Goal: Information Seeking & Learning: Learn about a topic

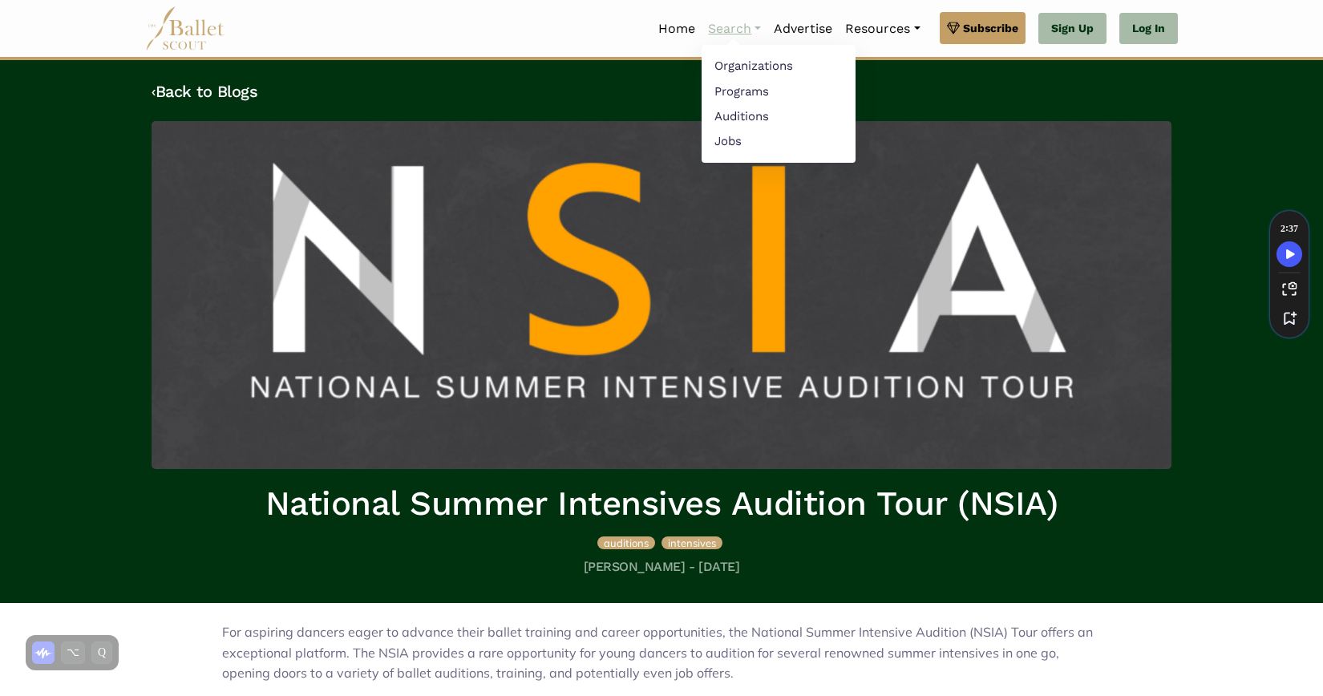
click at [722, 25] on link "Search" at bounding box center [735, 29] width 66 height 34
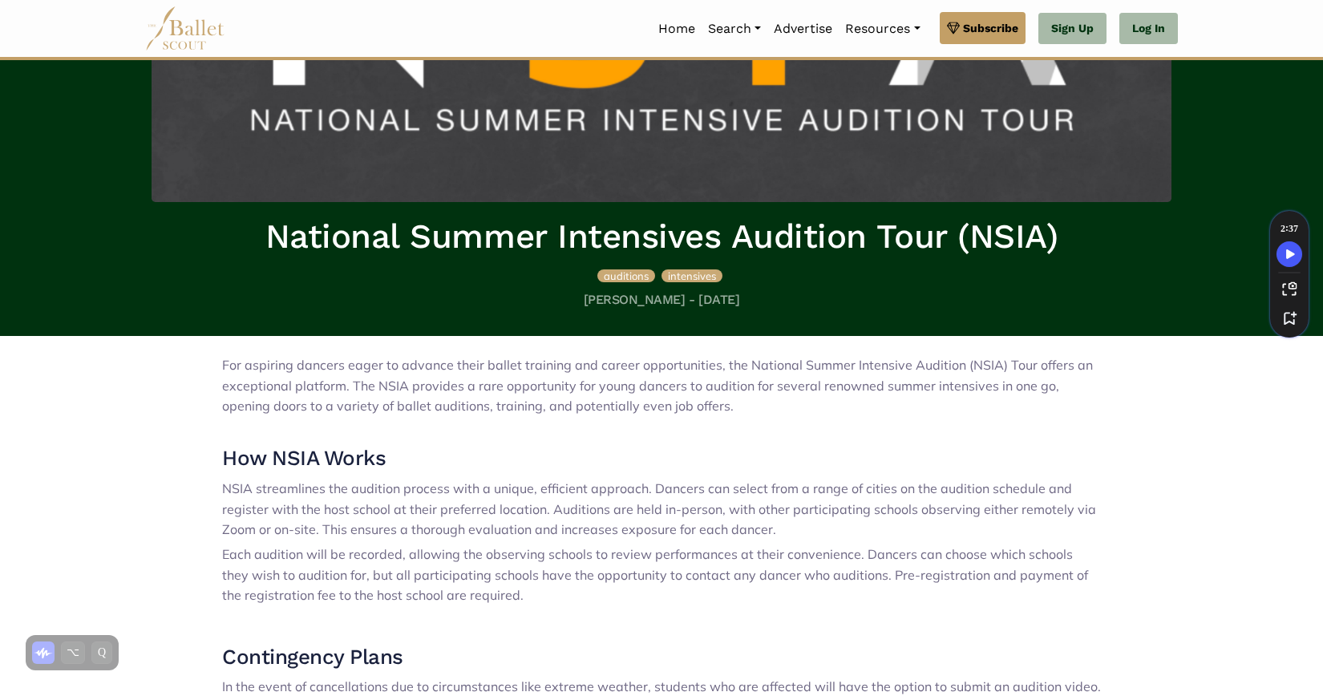
scroll to position [439, 0]
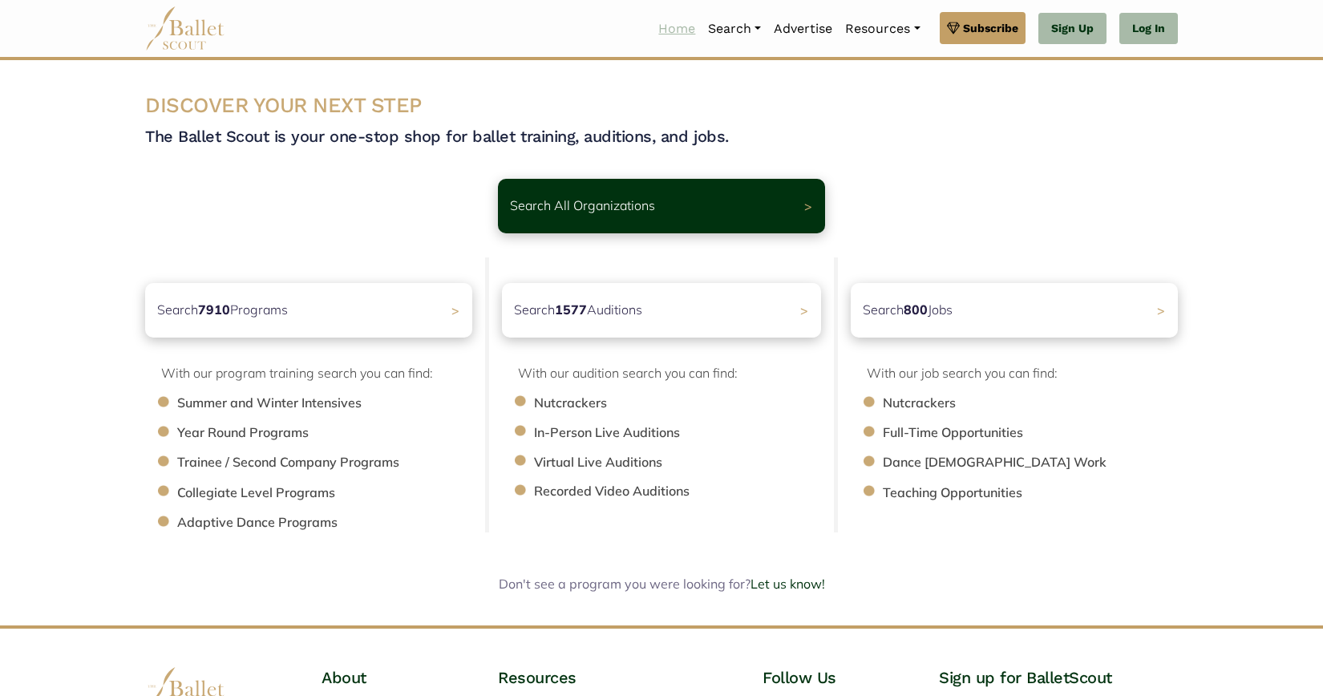
click at [666, 30] on link "Home" at bounding box center [677, 29] width 50 height 34
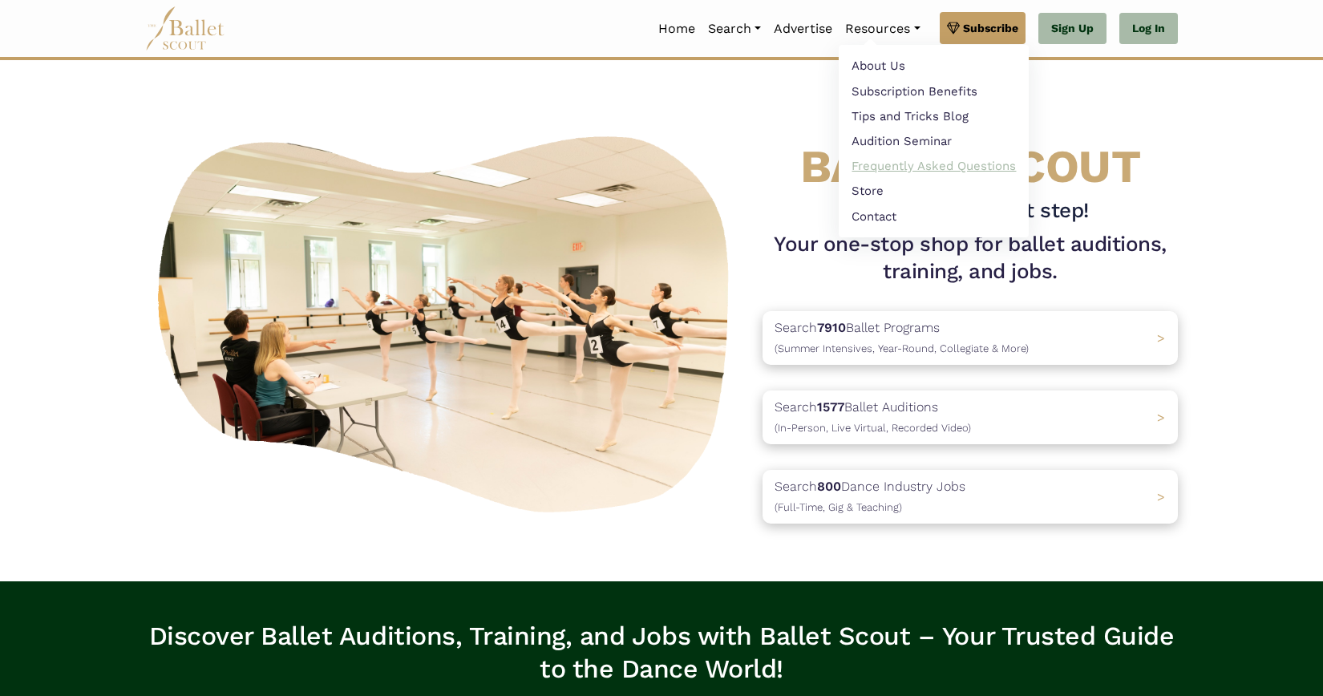
click at [913, 160] on link "Frequently Asked Questions" at bounding box center [934, 166] width 190 height 25
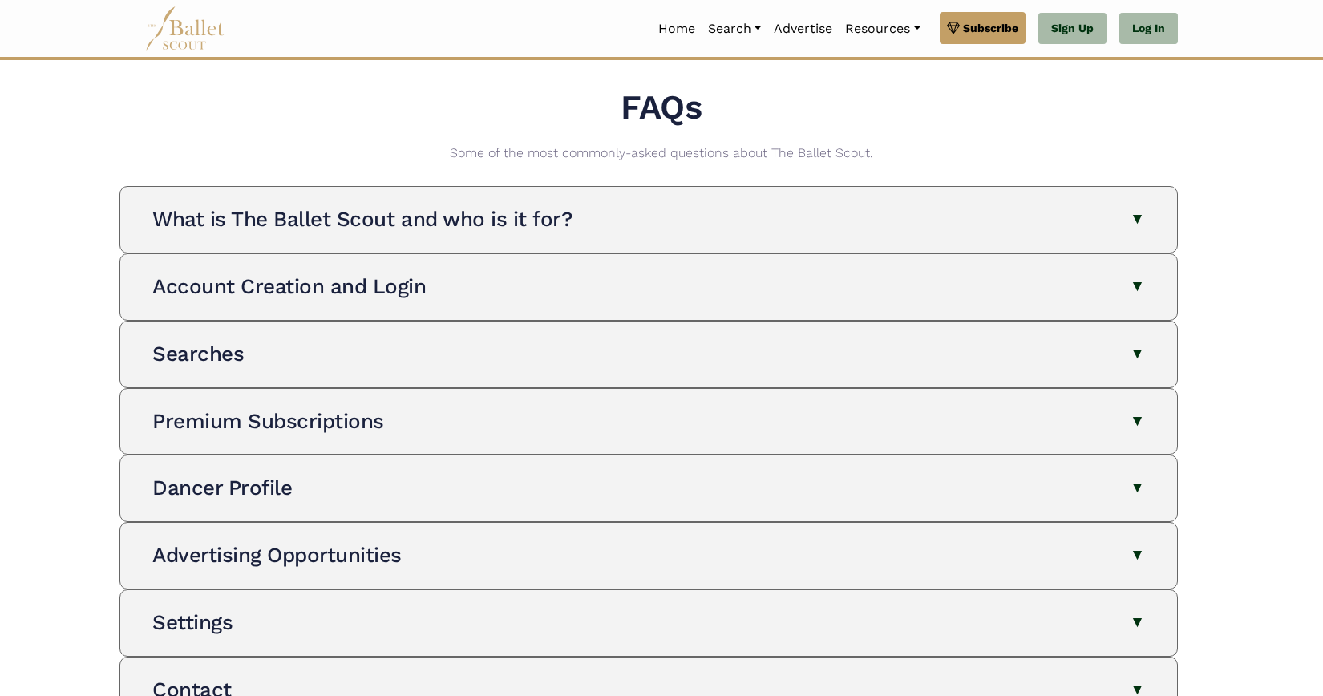
click at [674, 249] on div "What is The Ballet Scout and who is it for? The Ballet Scout is the premier web…" at bounding box center [648, 220] width 1031 height 66
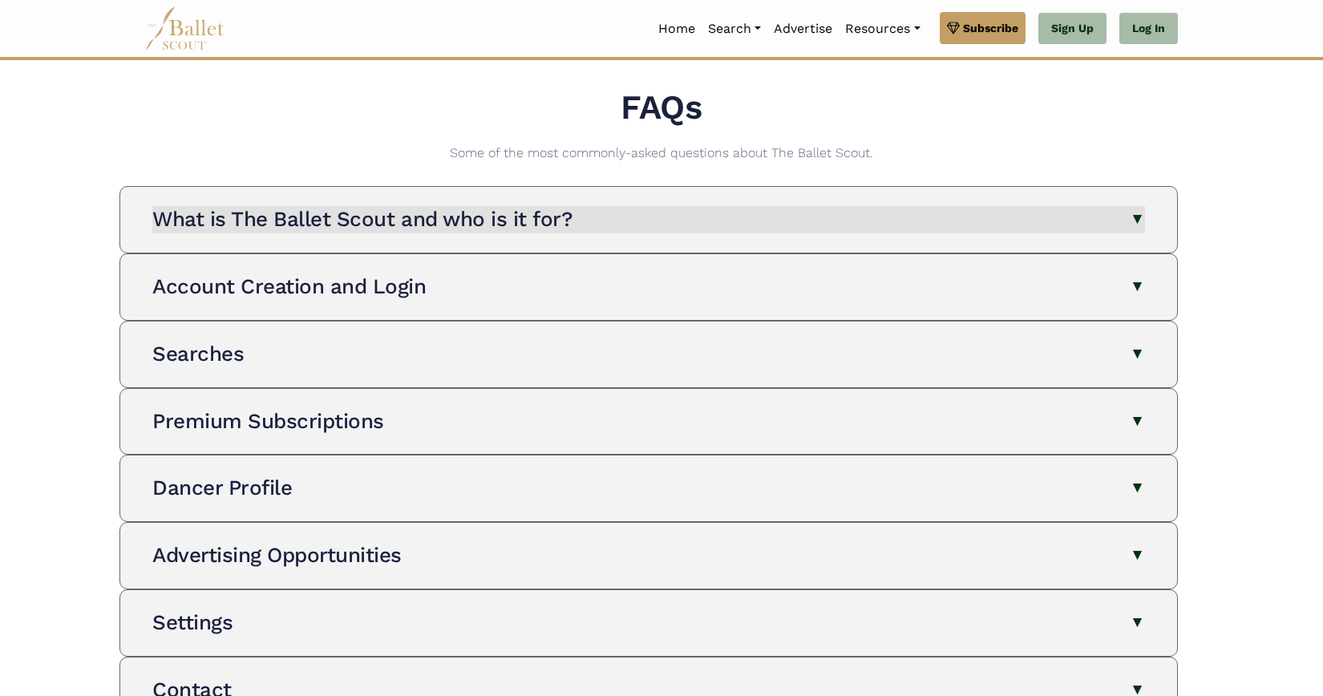
click at [658, 218] on button "What is The Ballet Scout and who is it for?" at bounding box center [648, 219] width 993 height 27
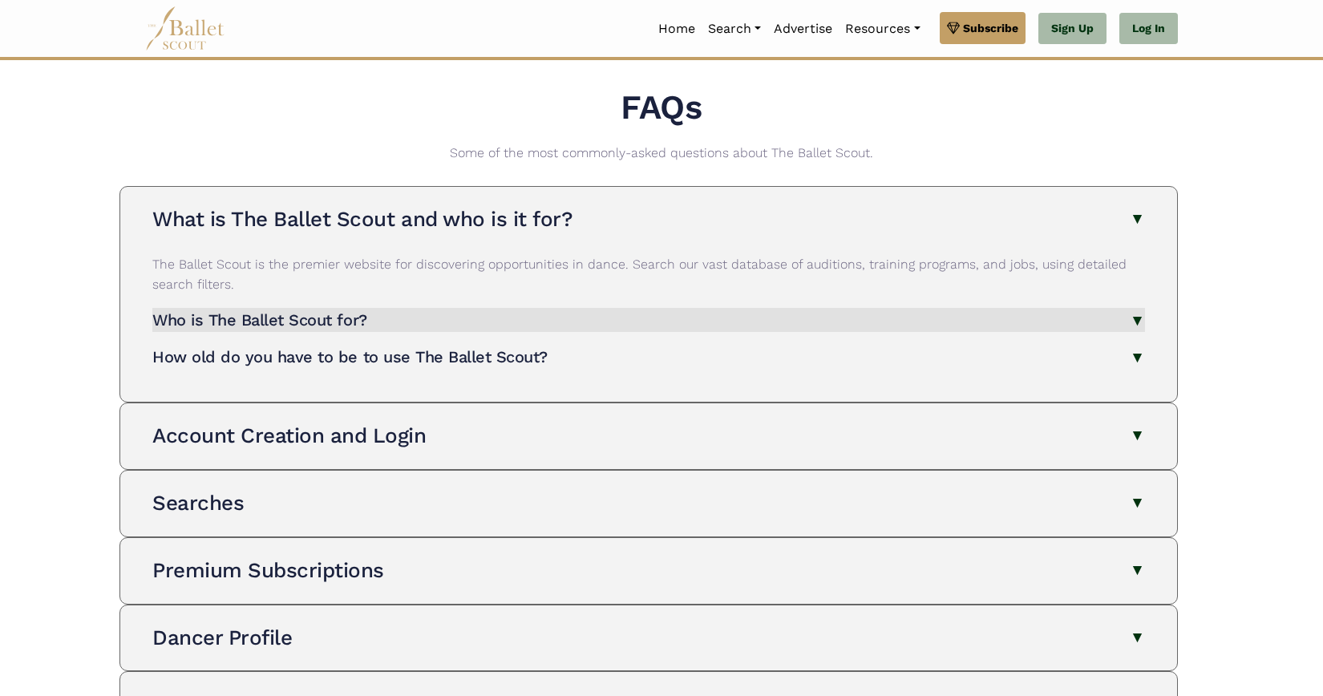
click at [298, 326] on h4 "Who is The Ballet Scout for?" at bounding box center [259, 319] width 215 height 19
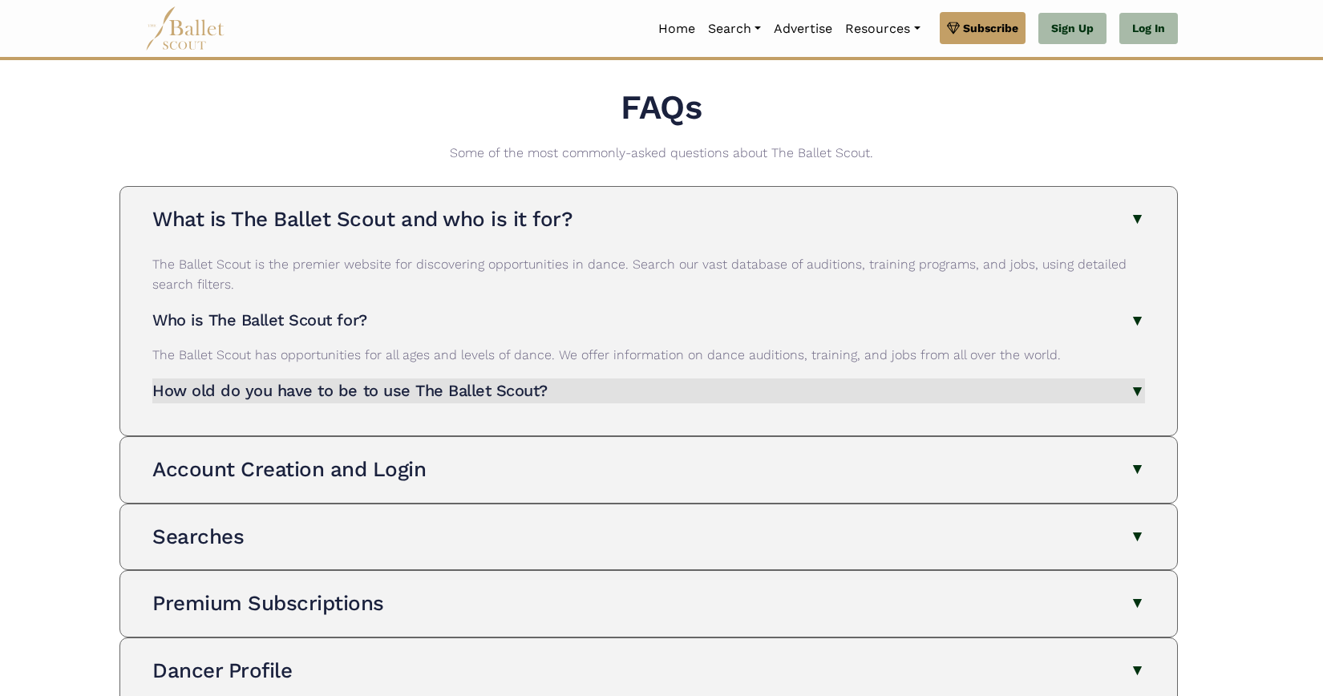
click at [332, 389] on h4 "How old do you have to be to use The Ballet Scout?" at bounding box center [349, 390] width 395 height 19
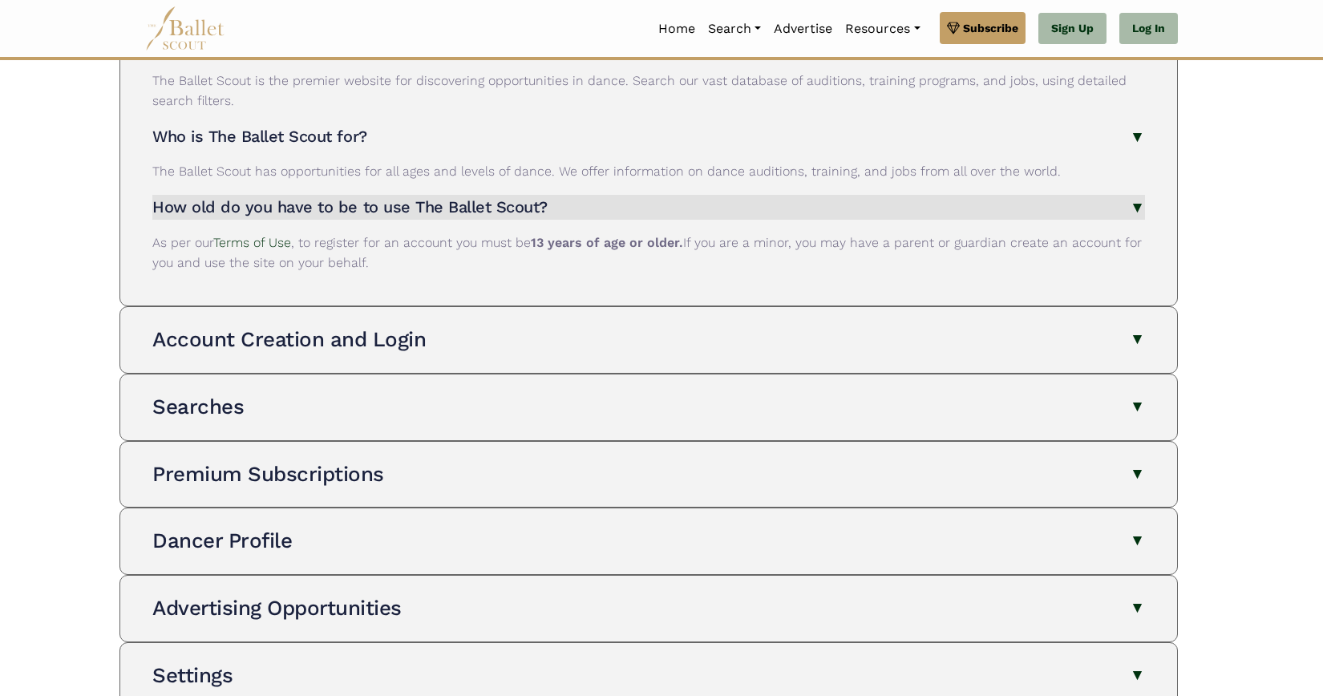
scroll to position [187, 0]
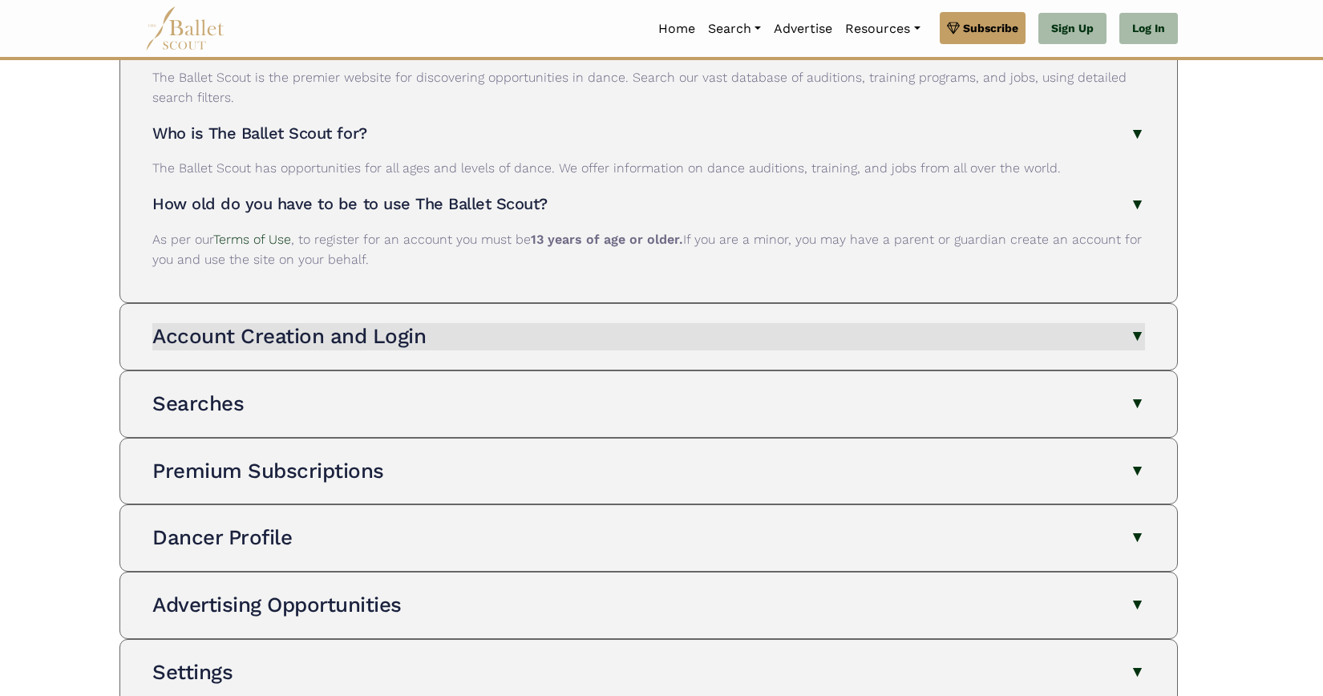
click at [316, 329] on h3 "Account Creation and Login" at bounding box center [289, 336] width 274 height 24
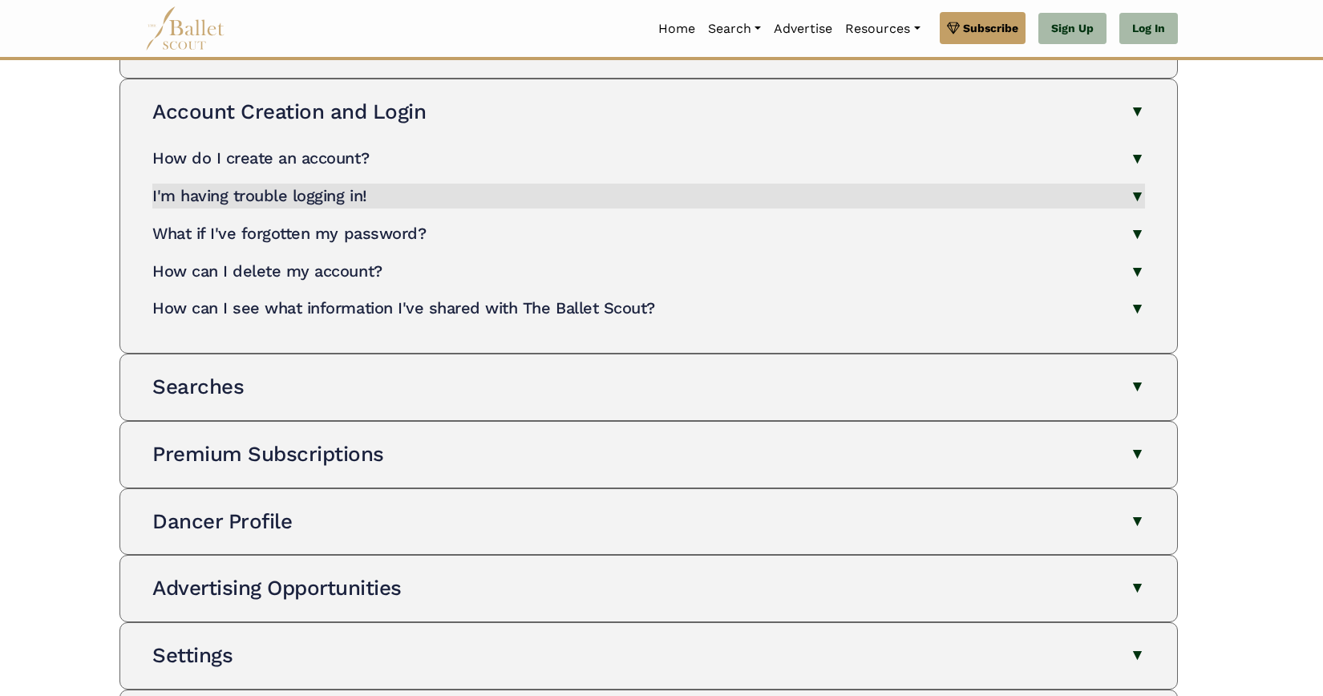
scroll to position [424, 0]
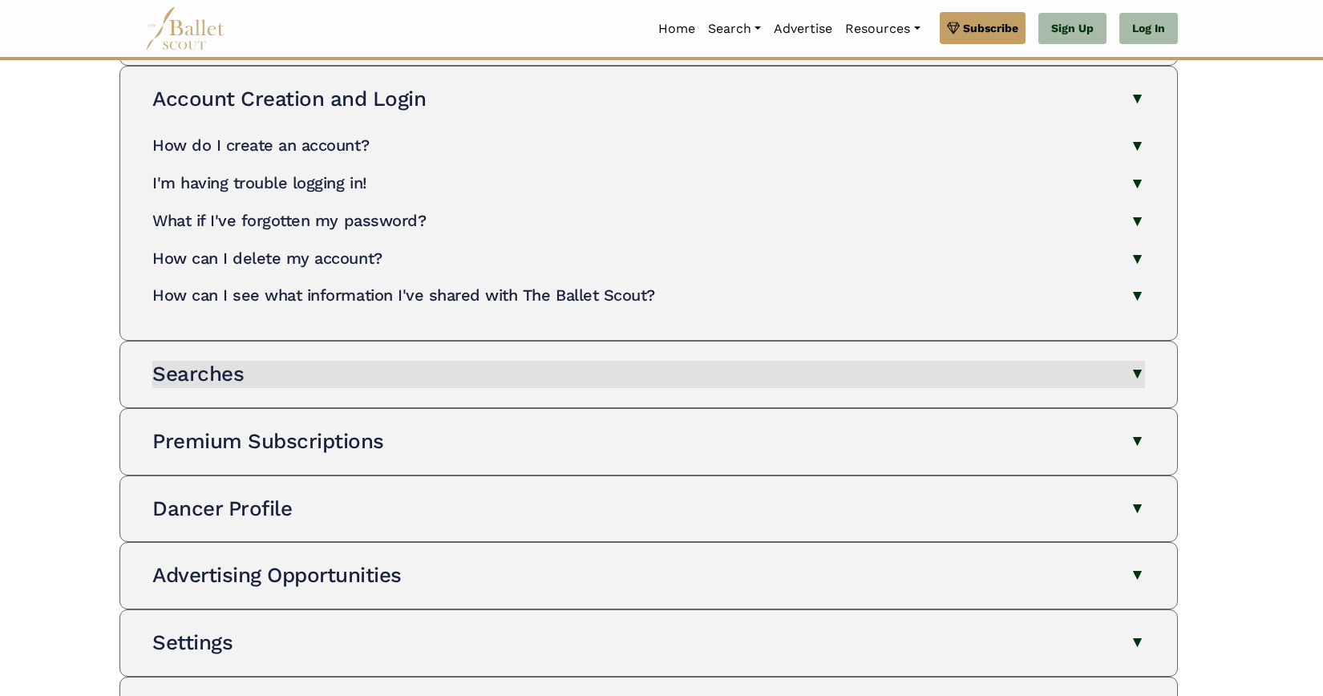
click at [335, 368] on button "Searches" at bounding box center [648, 374] width 993 height 27
